Goal: Transaction & Acquisition: Download file/media

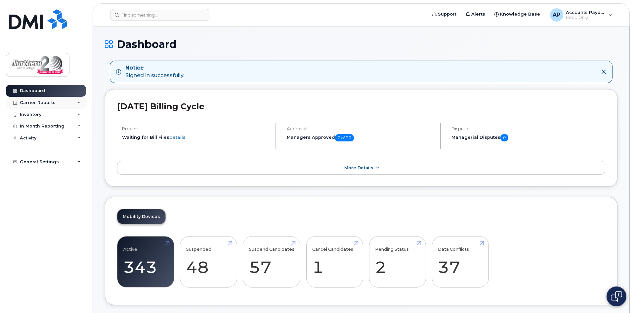
click at [32, 103] on div "Carrier Reports" at bounding box center [38, 102] width 36 height 5
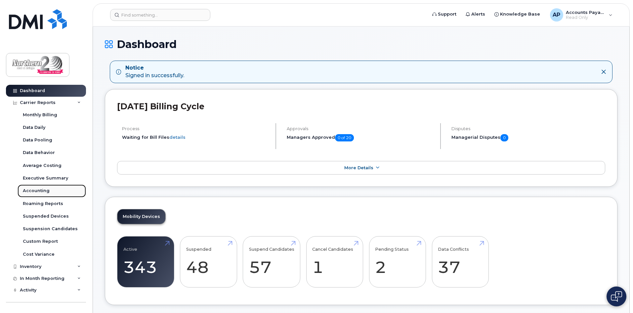
click at [35, 189] on div "Accounting" at bounding box center [36, 191] width 27 height 6
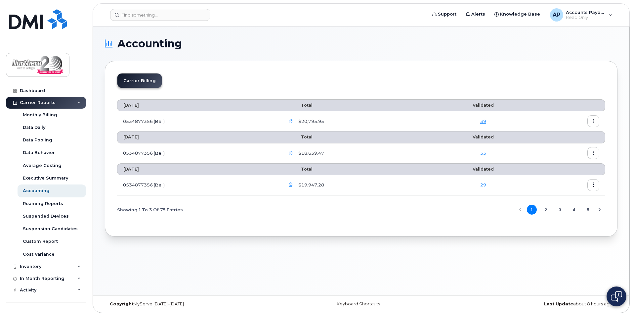
click at [293, 122] on icon "button" at bounding box center [291, 121] width 4 height 4
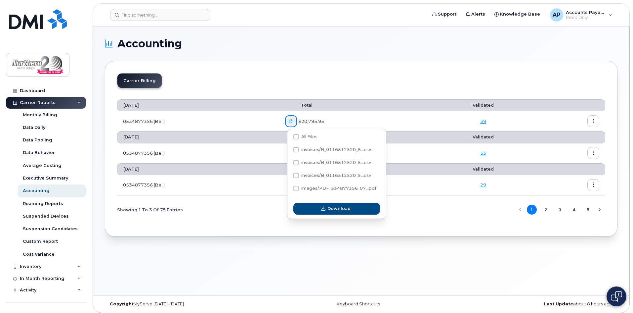
click at [344, 88] on div "Carrier Billing" at bounding box center [361, 83] width 488 height 20
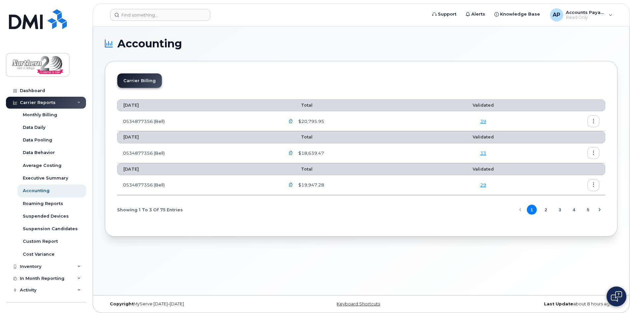
click at [595, 123] on icon "button" at bounding box center [593, 121] width 4 height 4
click at [566, 149] on span "Download" at bounding box center [563, 148] width 26 height 6
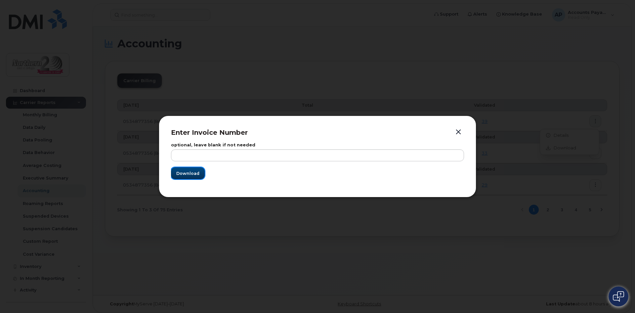
click at [188, 175] on span "Download" at bounding box center [187, 173] width 23 height 6
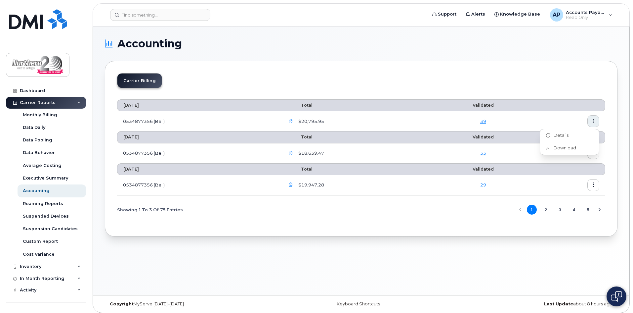
click at [149, 120] on td "0534877356 (Bell)" at bounding box center [198, 121] width 162 height 20
drag, startPoint x: 169, startPoint y: 120, endPoint x: 125, endPoint y: 122, distance: 44.0
click at [128, 120] on td "0534877356 (Bell)" at bounding box center [198, 121] width 162 height 20
click at [126, 124] on td "0534877356 (Bell)" at bounding box center [198, 121] width 162 height 20
